Goal: Task Accomplishment & Management: Manage account settings

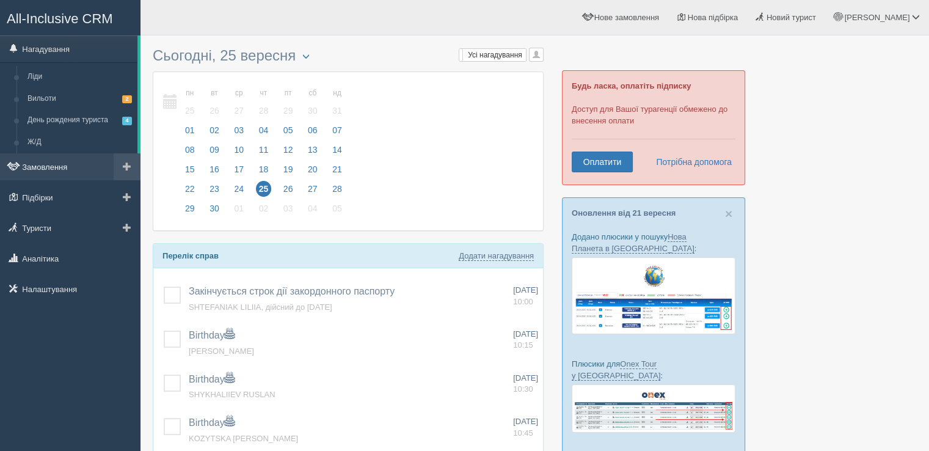
click at [48, 161] on link "Замовлення" at bounding box center [70, 166] width 140 height 27
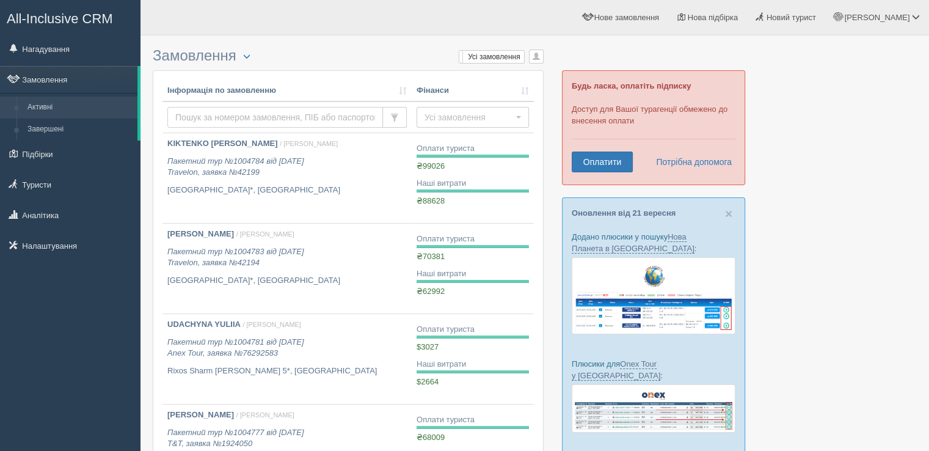
click at [212, 117] on input "text" at bounding box center [274, 117] width 215 height 21
type input "meridian"
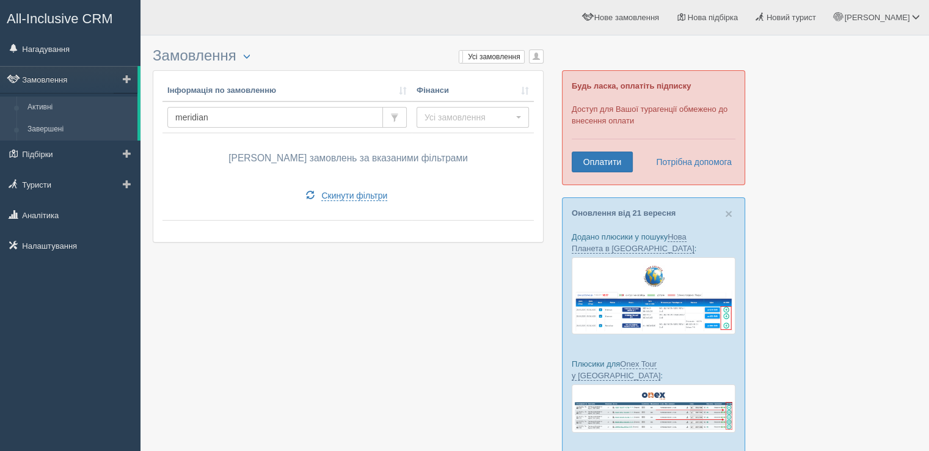
click at [53, 126] on link "Завершені" at bounding box center [79, 129] width 115 height 22
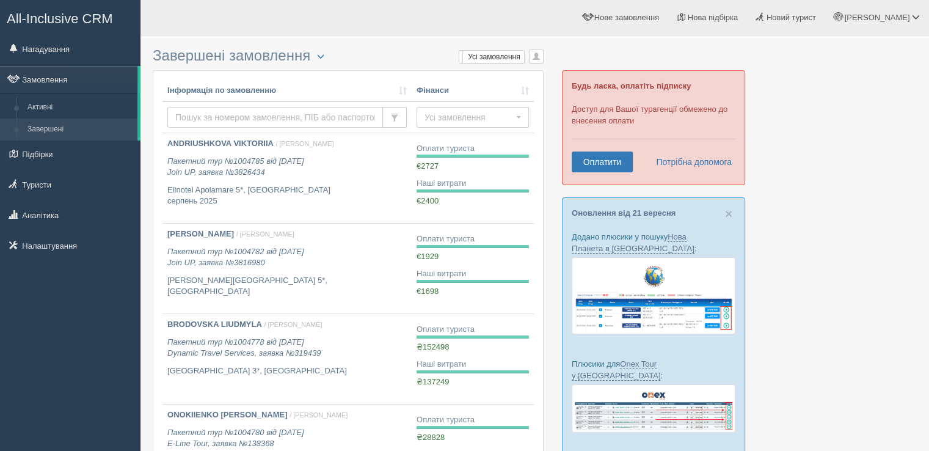
click at [220, 120] on input "text" at bounding box center [274, 117] width 215 height 21
type input "meri"
